Goal: Check status

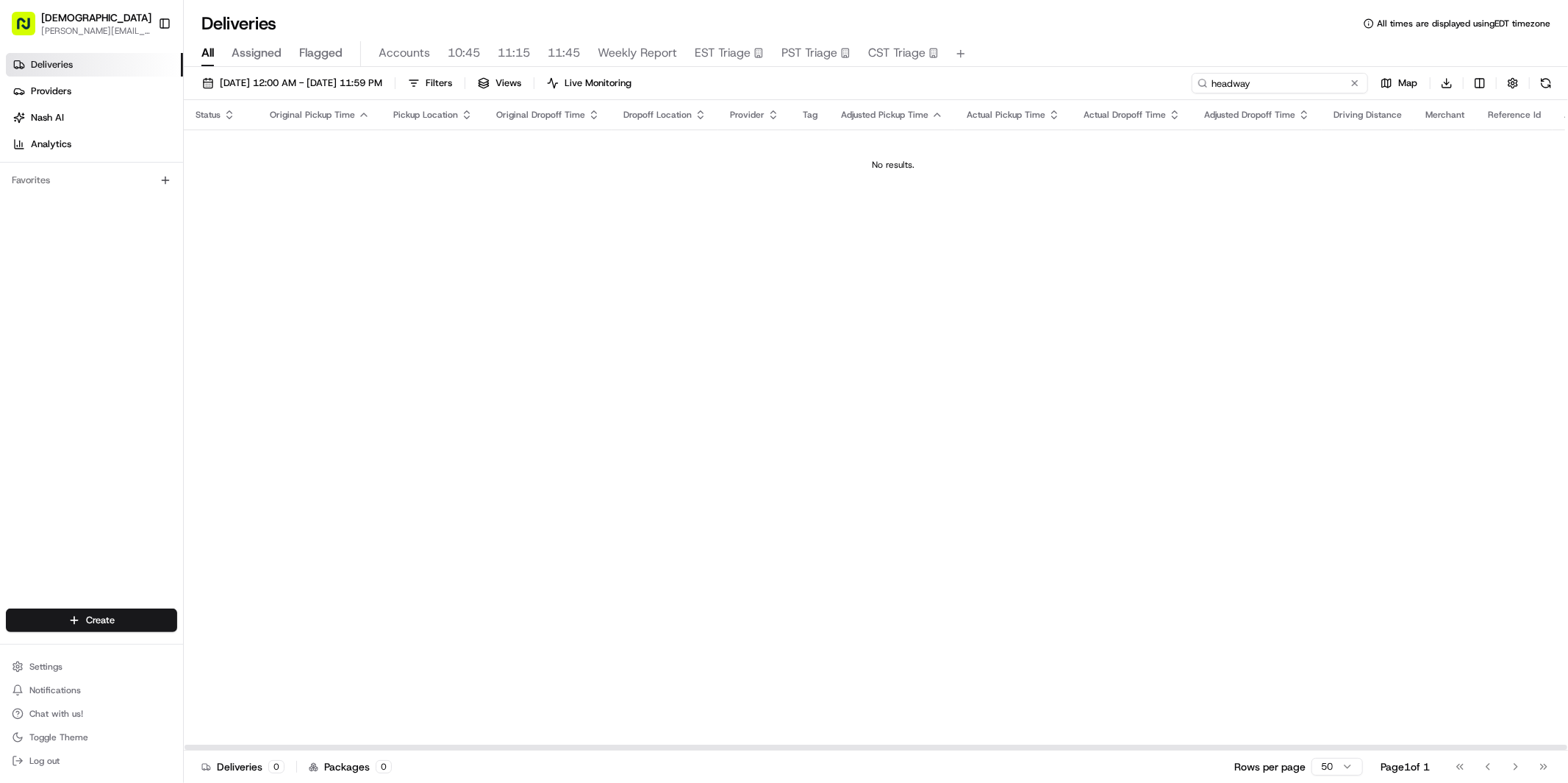
click at [1283, 74] on input "headway" at bounding box center [1281, 84] width 176 height 21
click at [1230, 84] on input "[PERSON_NAME]" at bounding box center [1281, 84] width 176 height 21
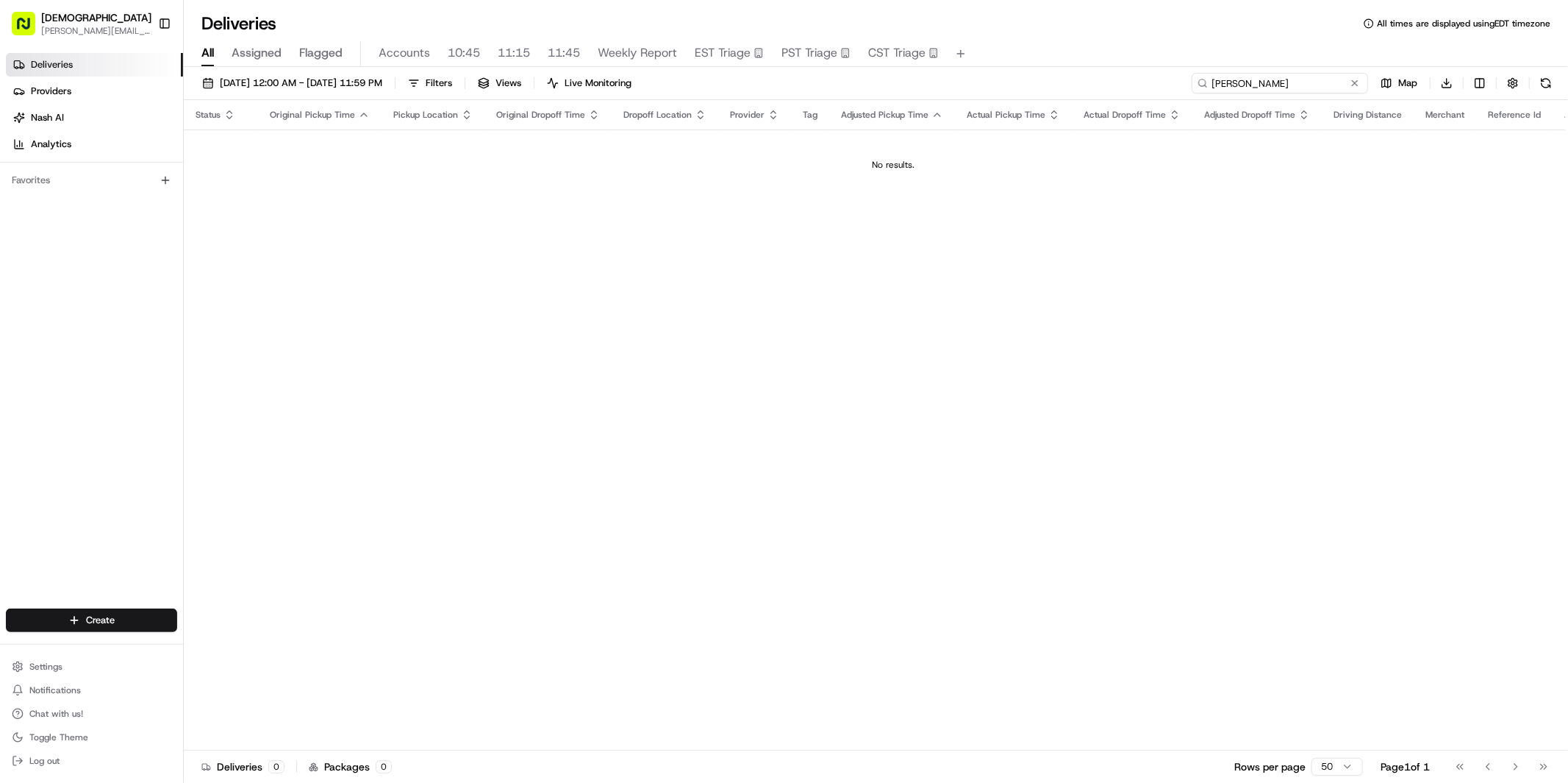
click at [1230, 84] on input "[PERSON_NAME]" at bounding box center [1281, 84] width 176 height 21
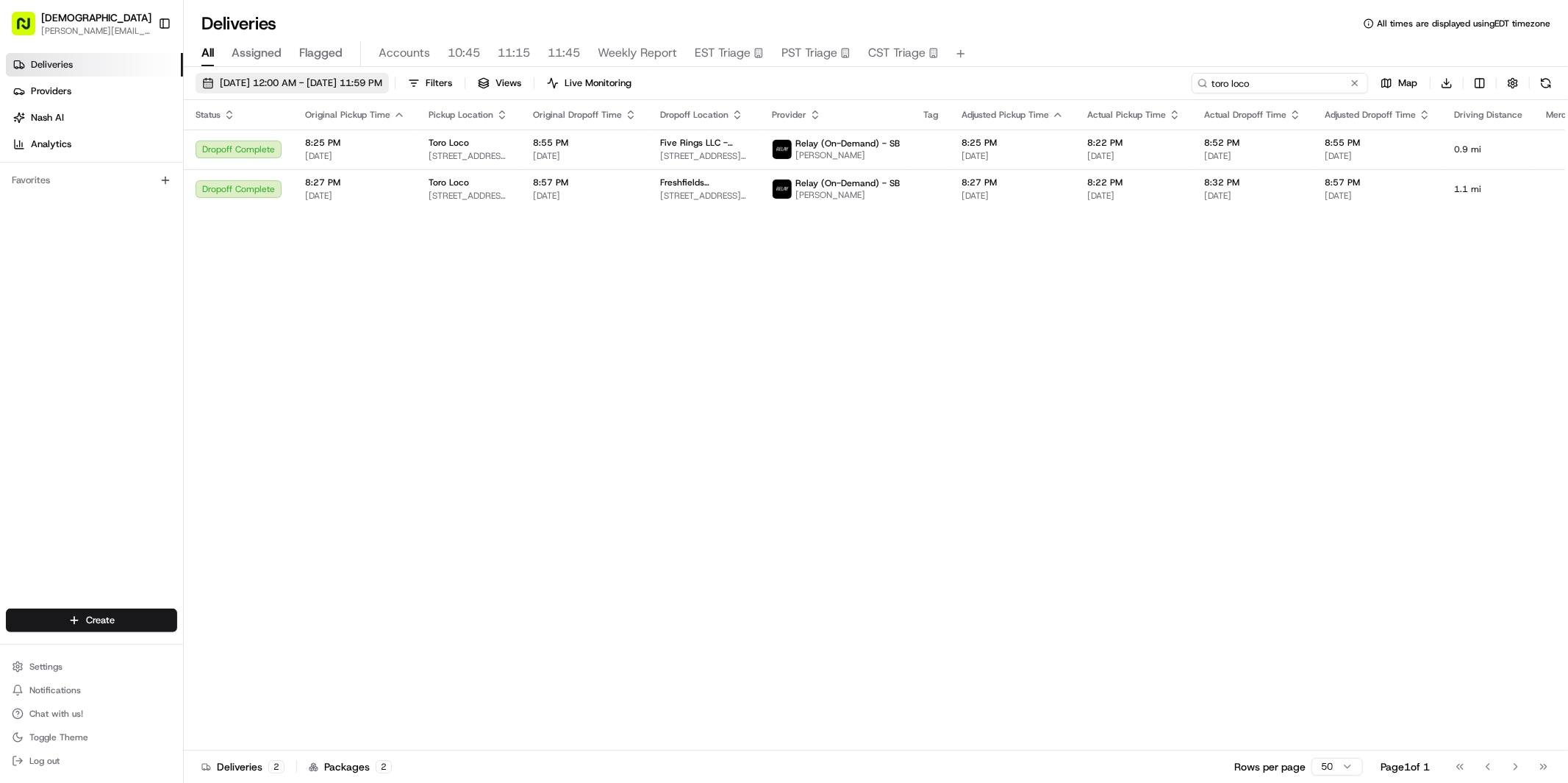
type input "toro loco"
click at [281, 80] on span "[DATE] 12:00 AM - [DATE] 11:59 PM" at bounding box center [301, 84] width 162 height 13
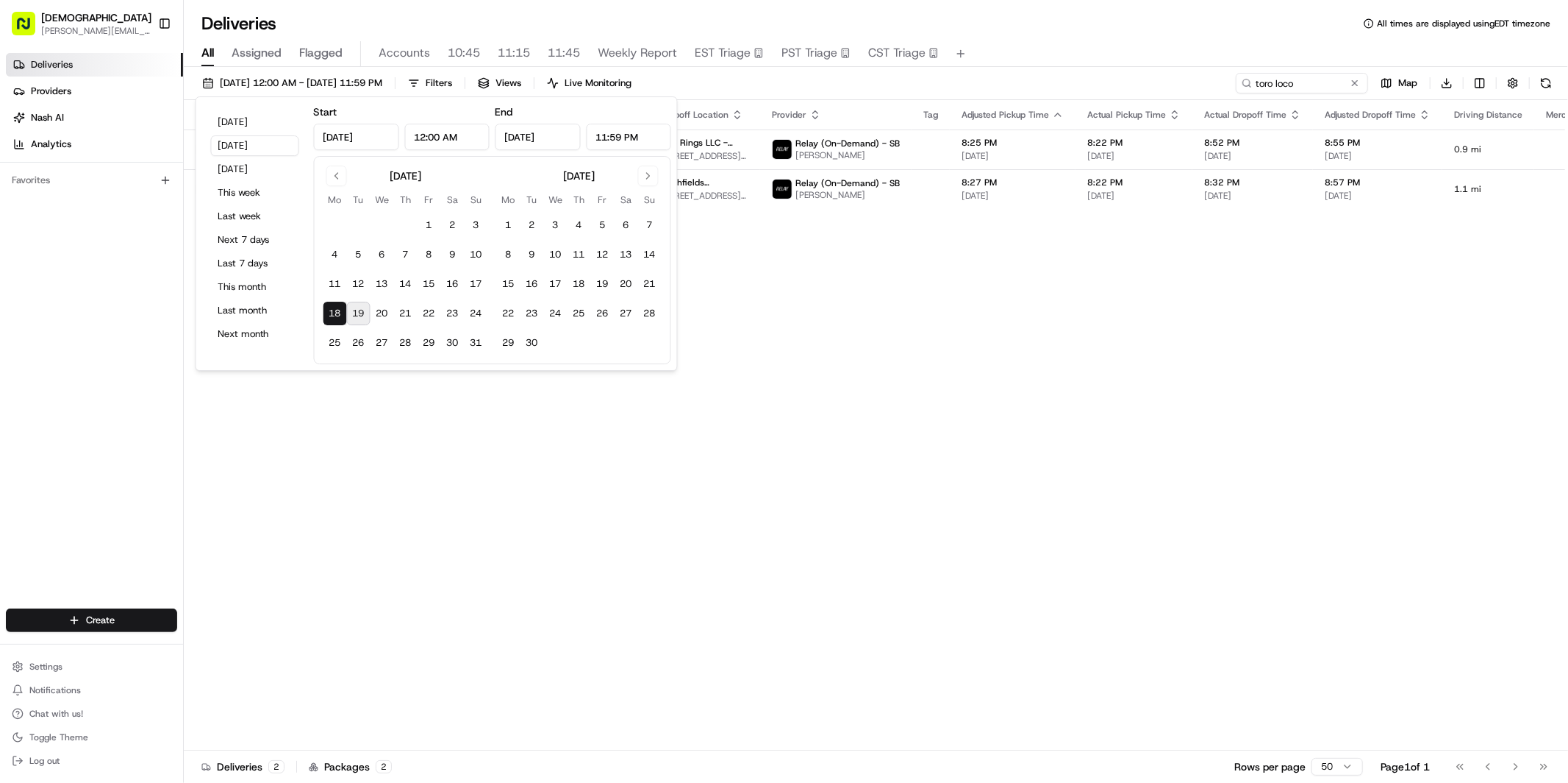
click at [675, 388] on div "Status Original Pickup Time Pickup Location Original Dropoff Time Dropoff Locat…" at bounding box center [956, 424] width 1544 height 650
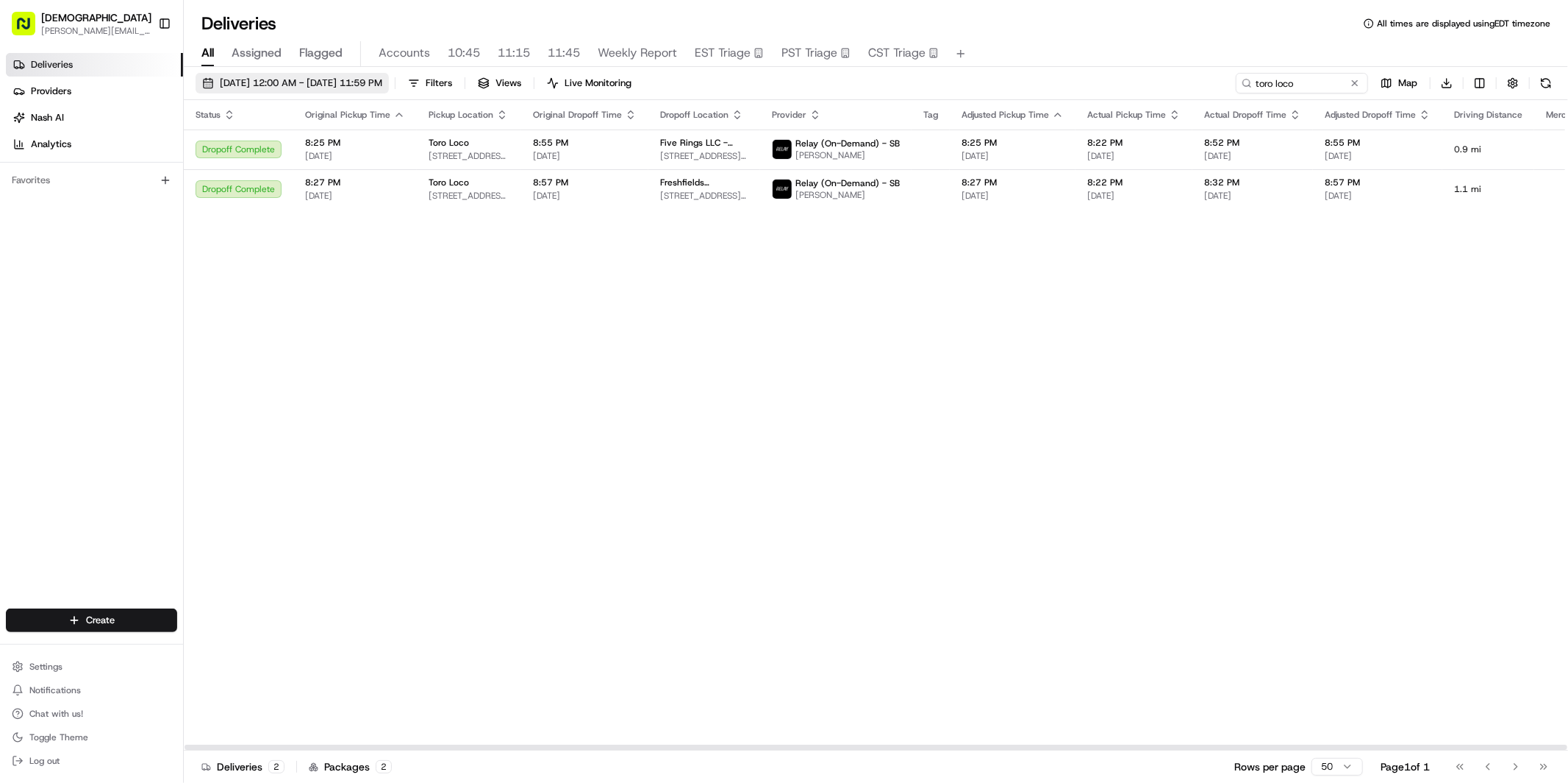
click at [277, 86] on span "[DATE] 12:00 AM - [DATE] 11:59 PM" at bounding box center [301, 84] width 162 height 13
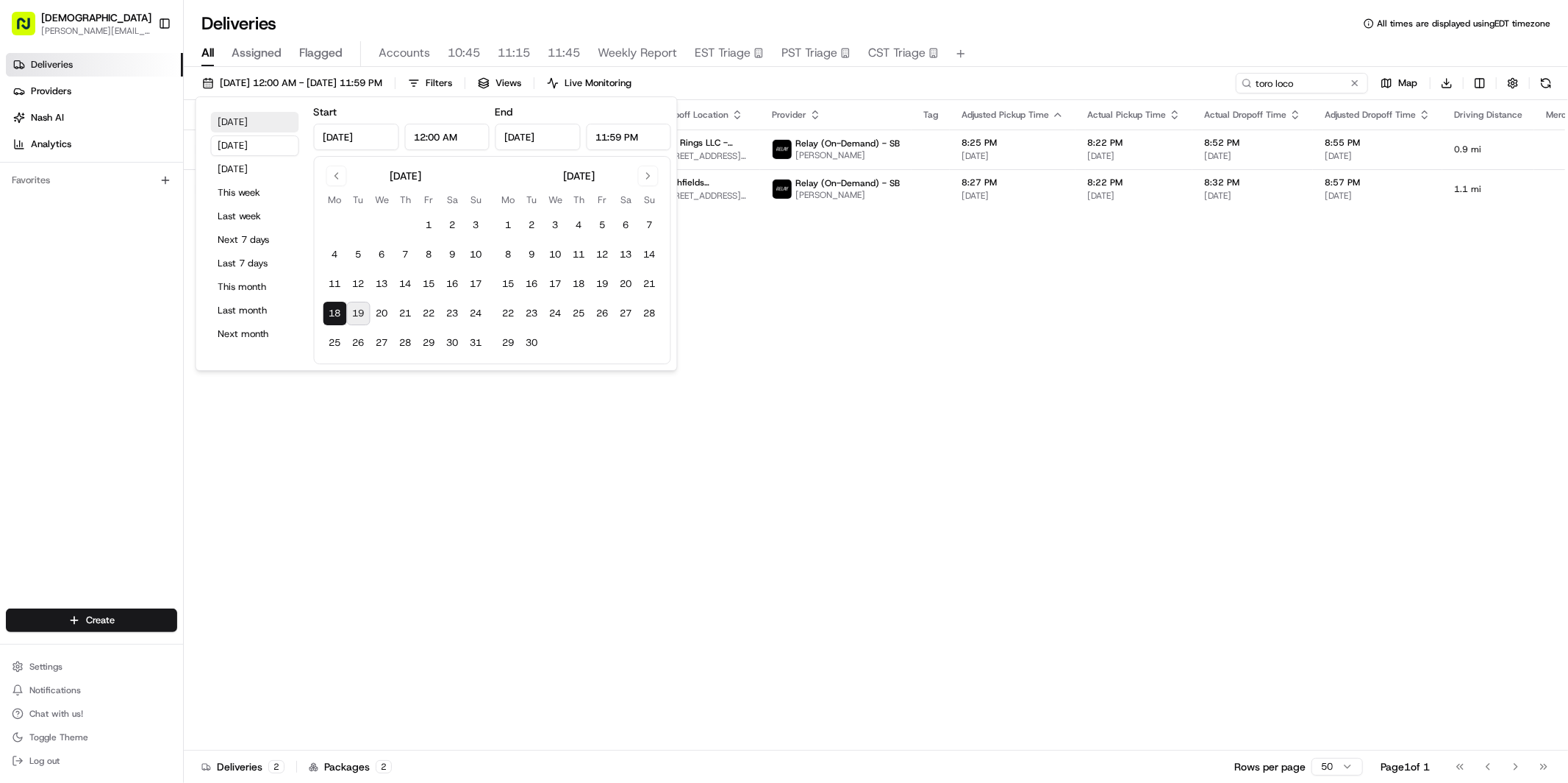
click at [234, 126] on button "[DATE]" at bounding box center [254, 122] width 88 height 21
type input "[DATE]"
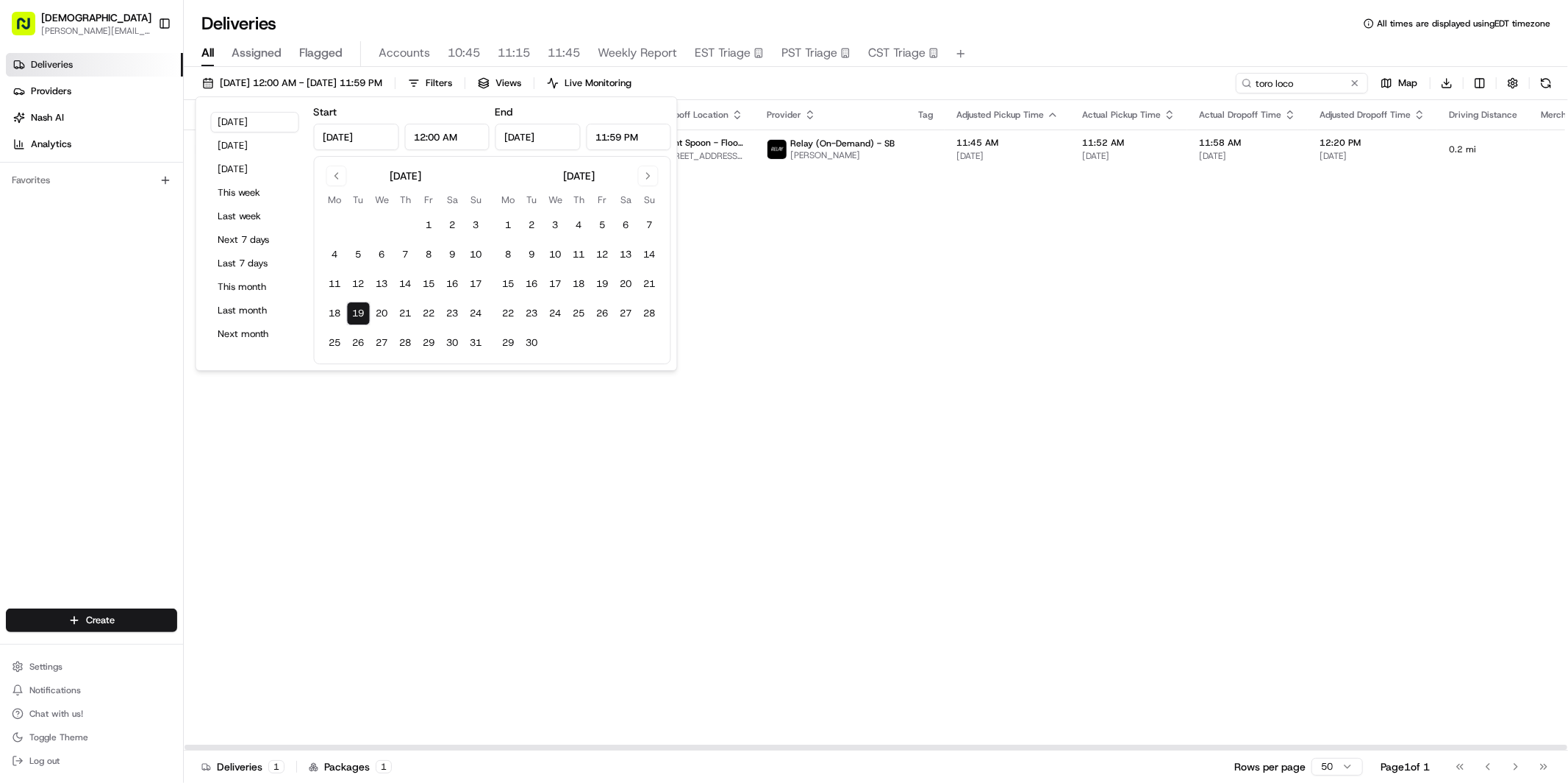
click at [892, 456] on div "Status Original Pickup Time Pickup Location Original Dropoff Time Dropoff Locat…" at bounding box center [953, 424] width 1539 height 650
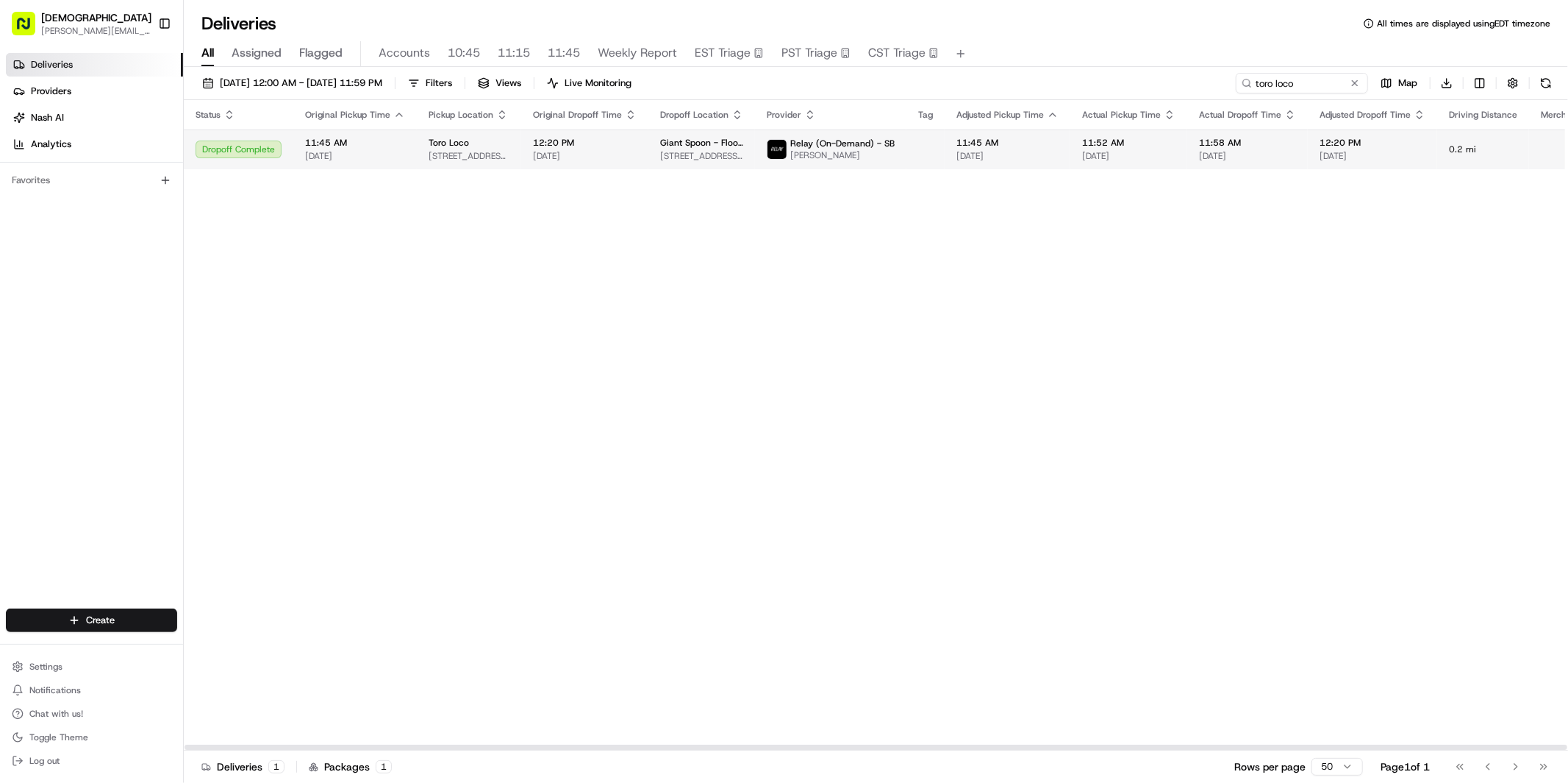
click at [364, 143] on span "11:45 AM" at bounding box center [355, 142] width 100 height 11
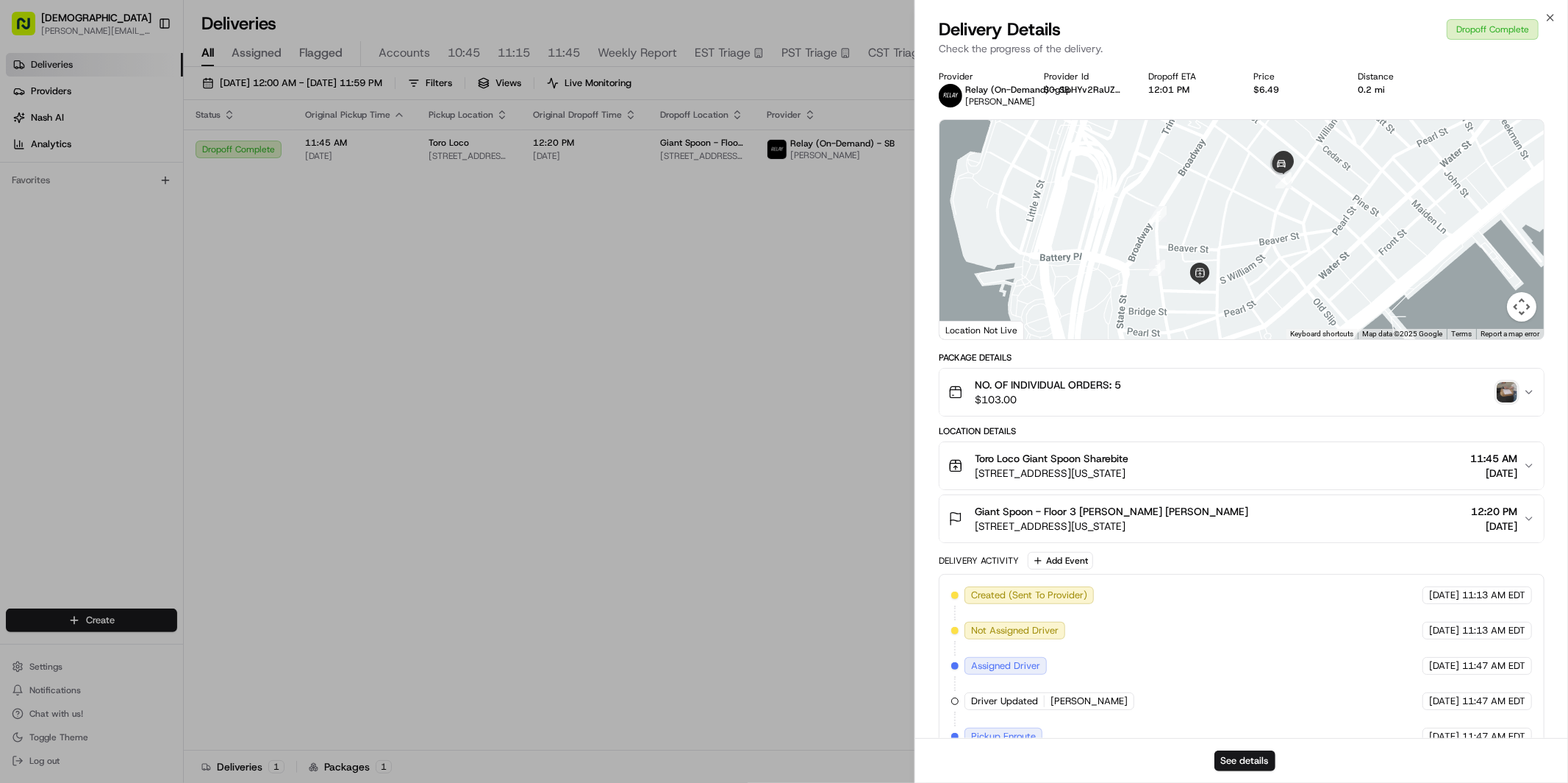
scroll to position [207, 0]
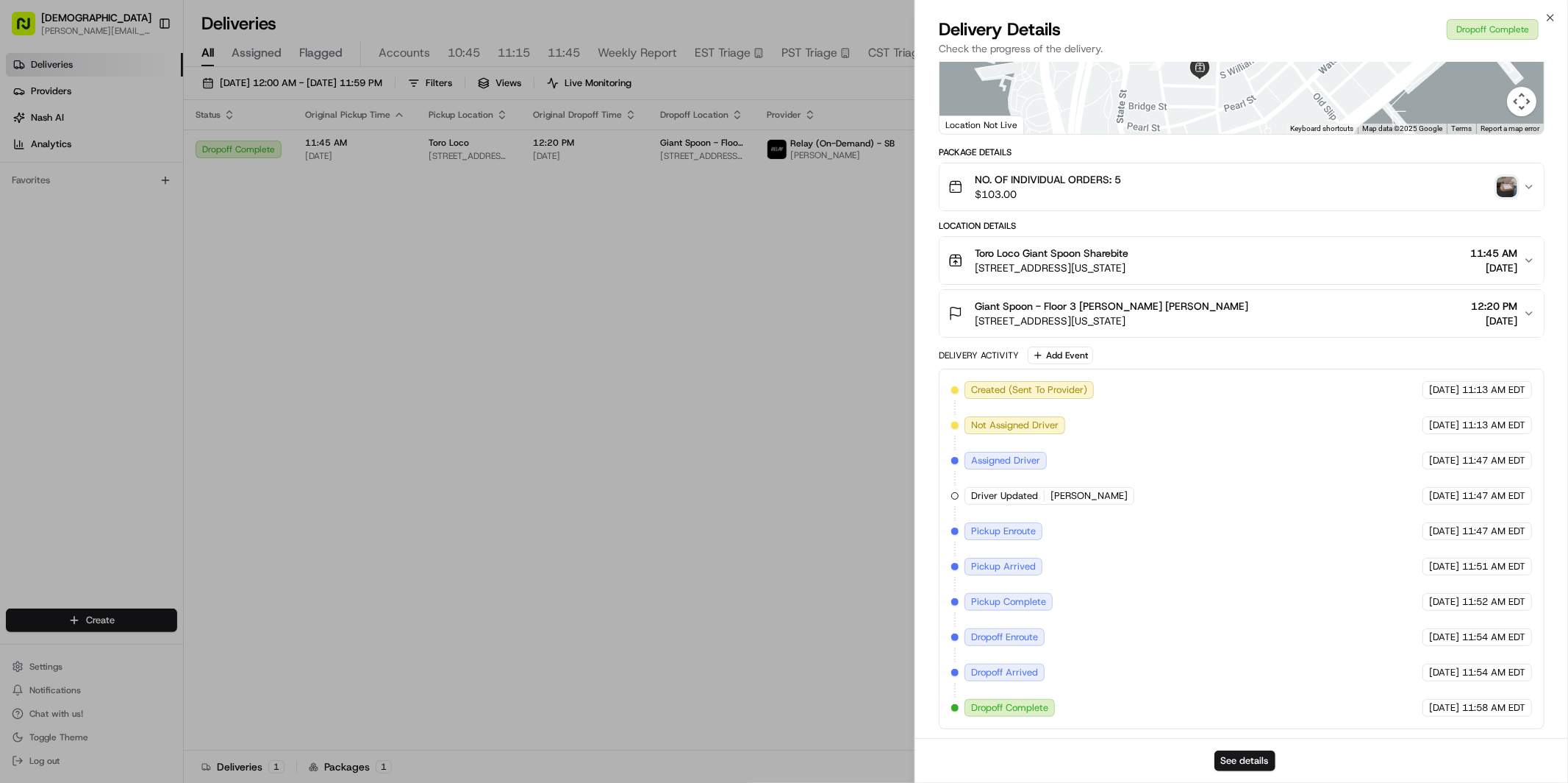
click at [1510, 177] on img "button" at bounding box center [1507, 187] width 21 height 21
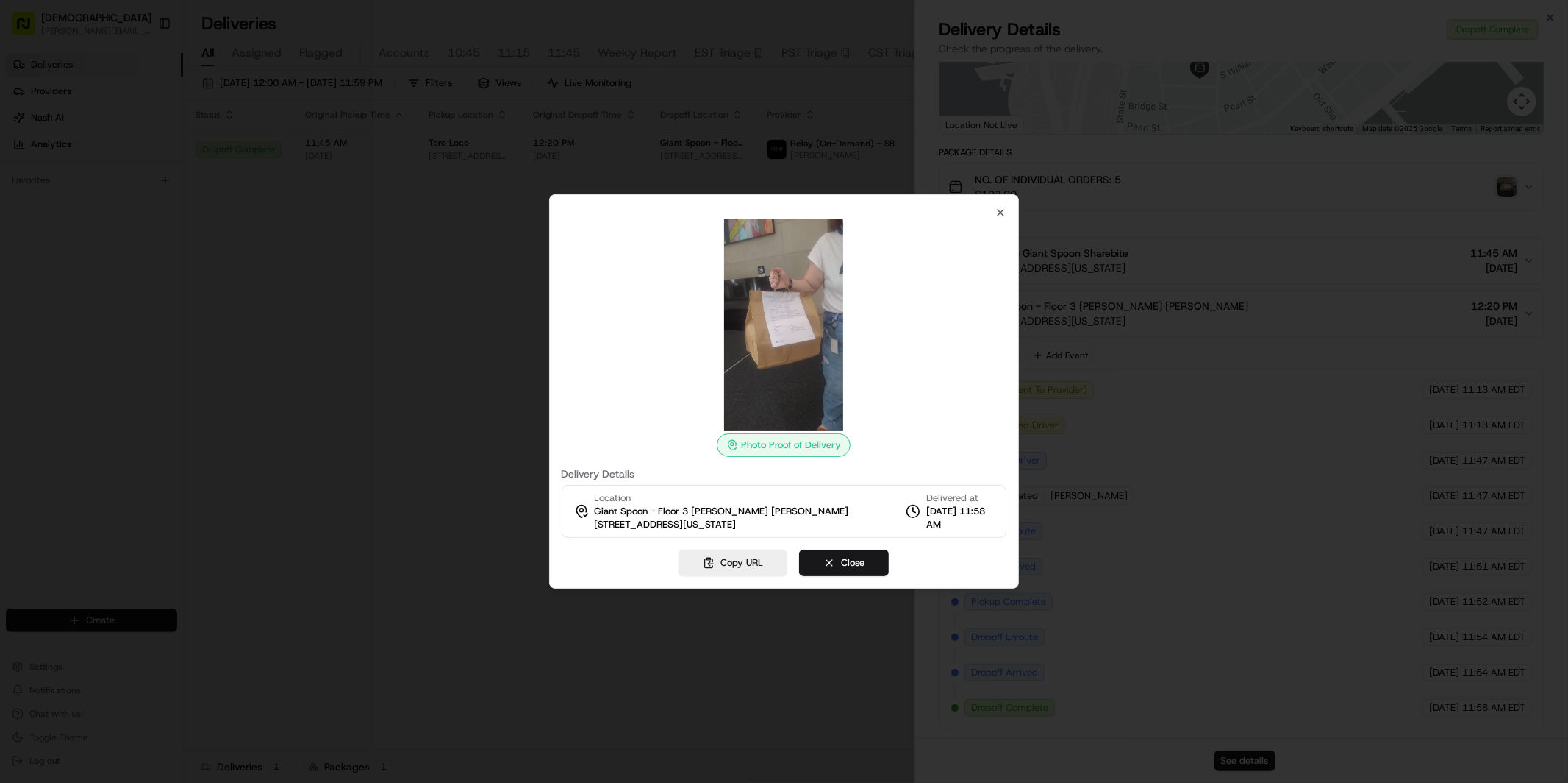
click at [312, 362] on div at bounding box center [784, 391] width 1568 height 783
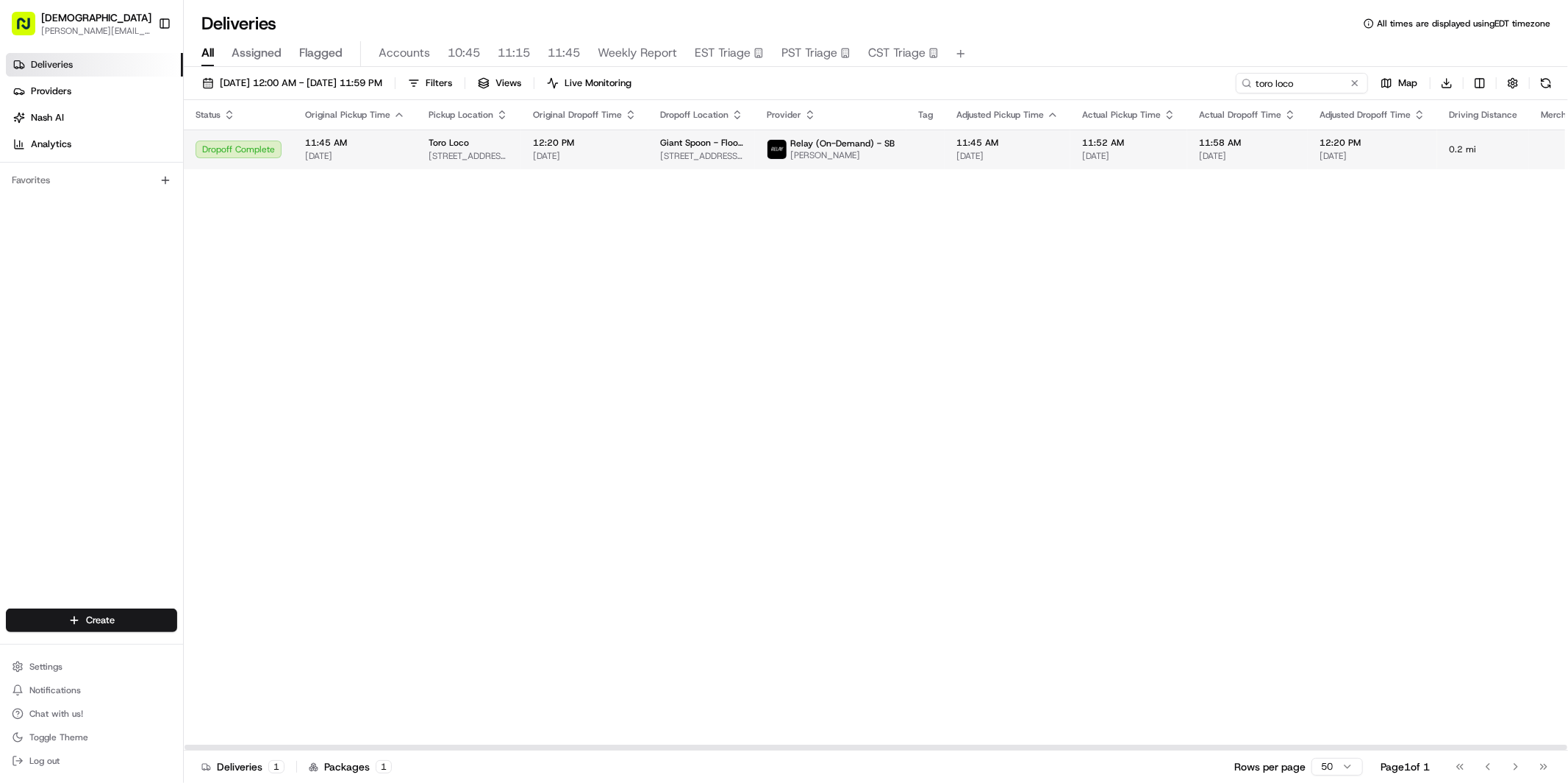
click at [356, 158] on span "[DATE]" at bounding box center [355, 156] width 100 height 11
